Goal: Task Accomplishment & Management: Manage account settings

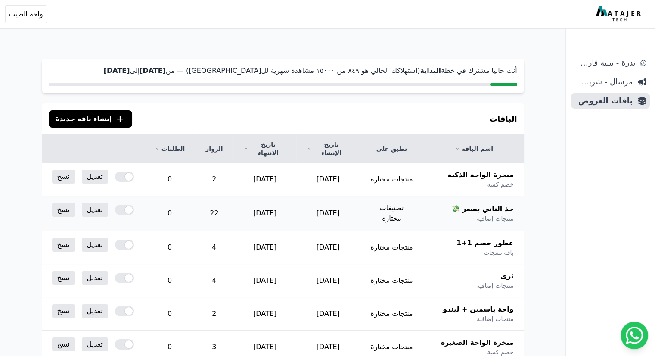
scroll to position [86, 0]
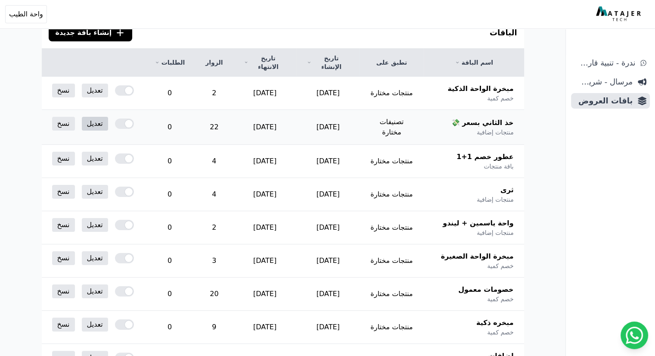
click at [82, 118] on link "تعديل" at bounding box center [95, 124] width 26 height 14
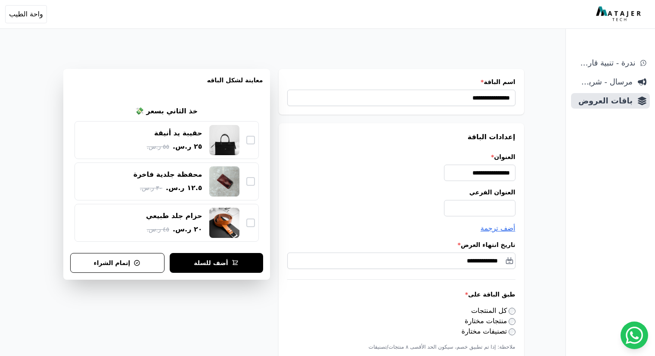
select select "*********"
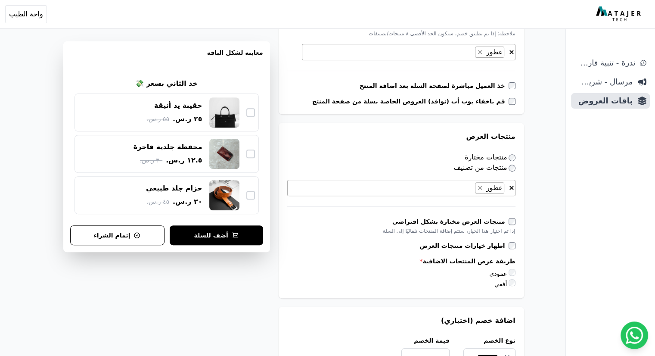
scroll to position [236, 0]
